Goal: Find specific page/section: Find specific page/section

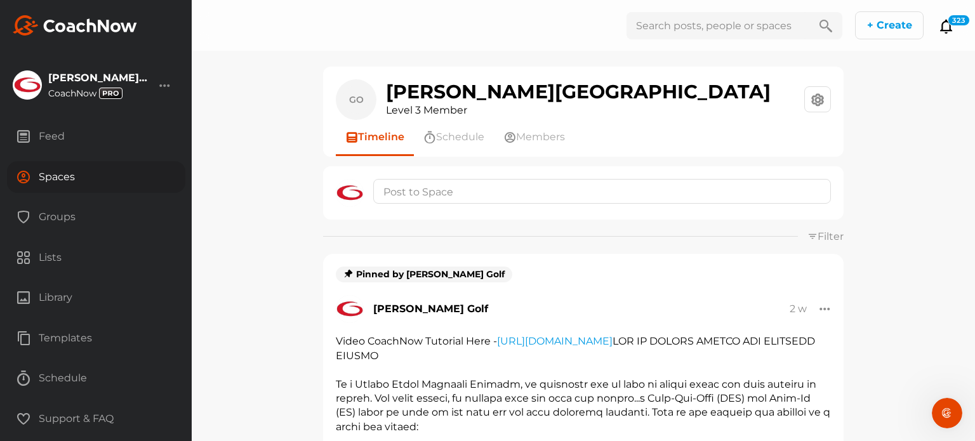
scroll to position [701, 0]
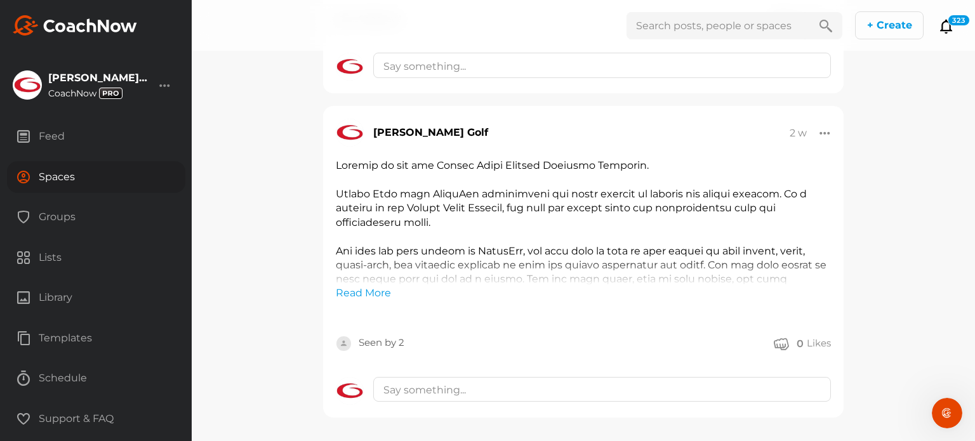
click at [64, 169] on div "Spaces" at bounding box center [96, 177] width 178 height 32
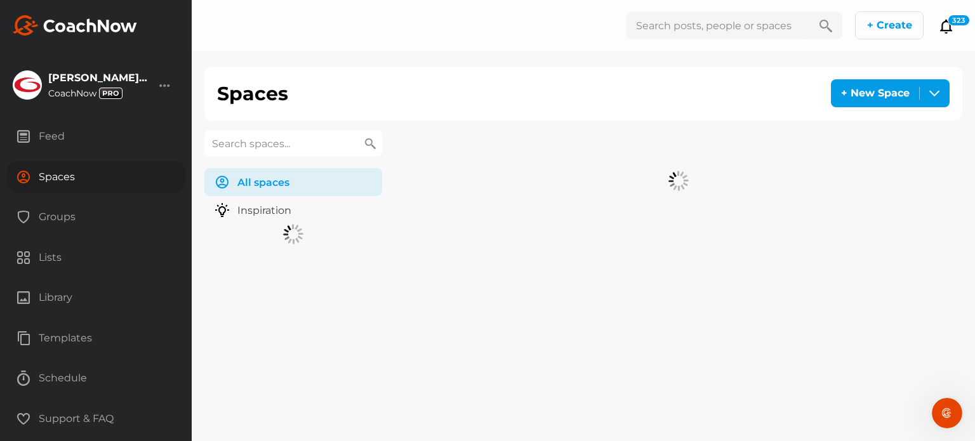
click at [269, 142] on input "text" at bounding box center [293, 143] width 178 height 27
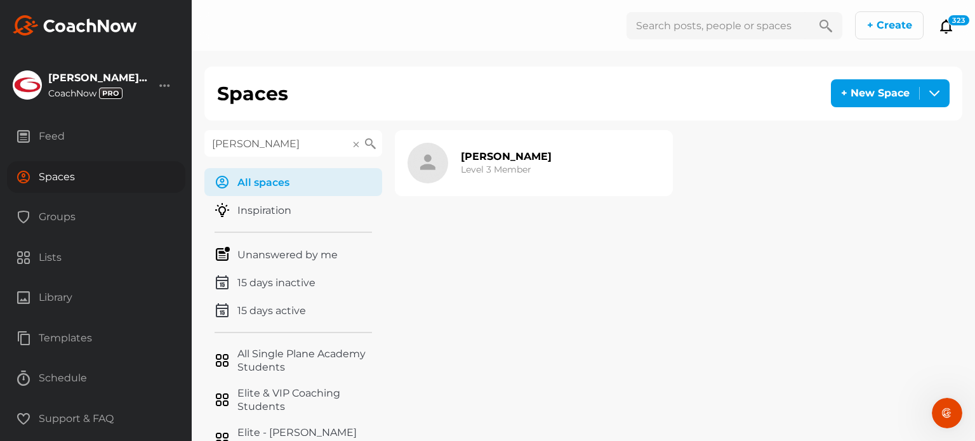
type input "[PERSON_NAME]"
click at [500, 159] on h2 "[PERSON_NAME]" at bounding box center [506, 156] width 91 height 13
